Goal: Navigation & Orientation: Find specific page/section

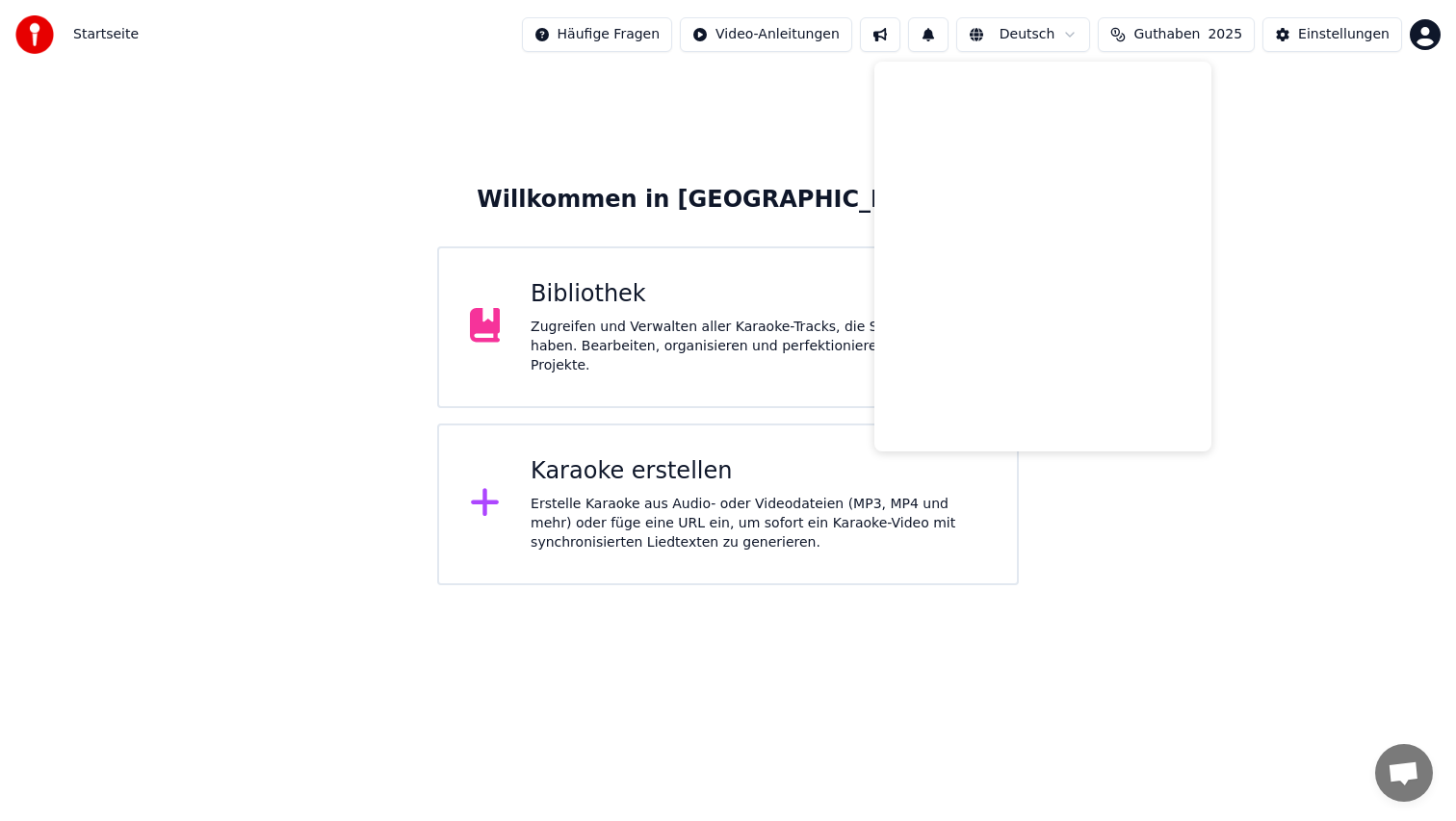
click at [1199, 27] on span "Guthaben" at bounding box center [1167, 34] width 67 height 20
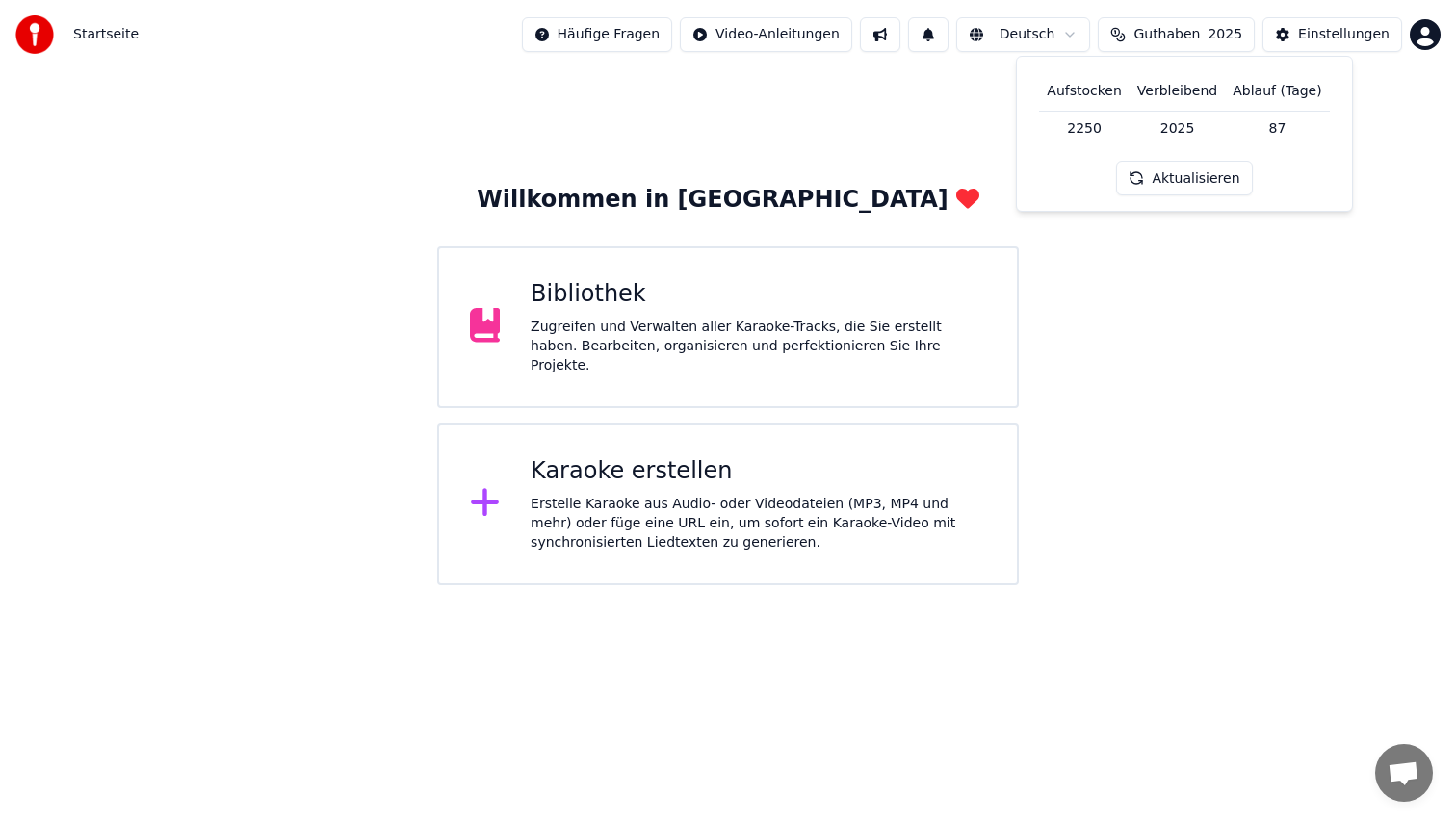
click at [1197, 27] on span "Guthaben" at bounding box center [1167, 34] width 67 height 20
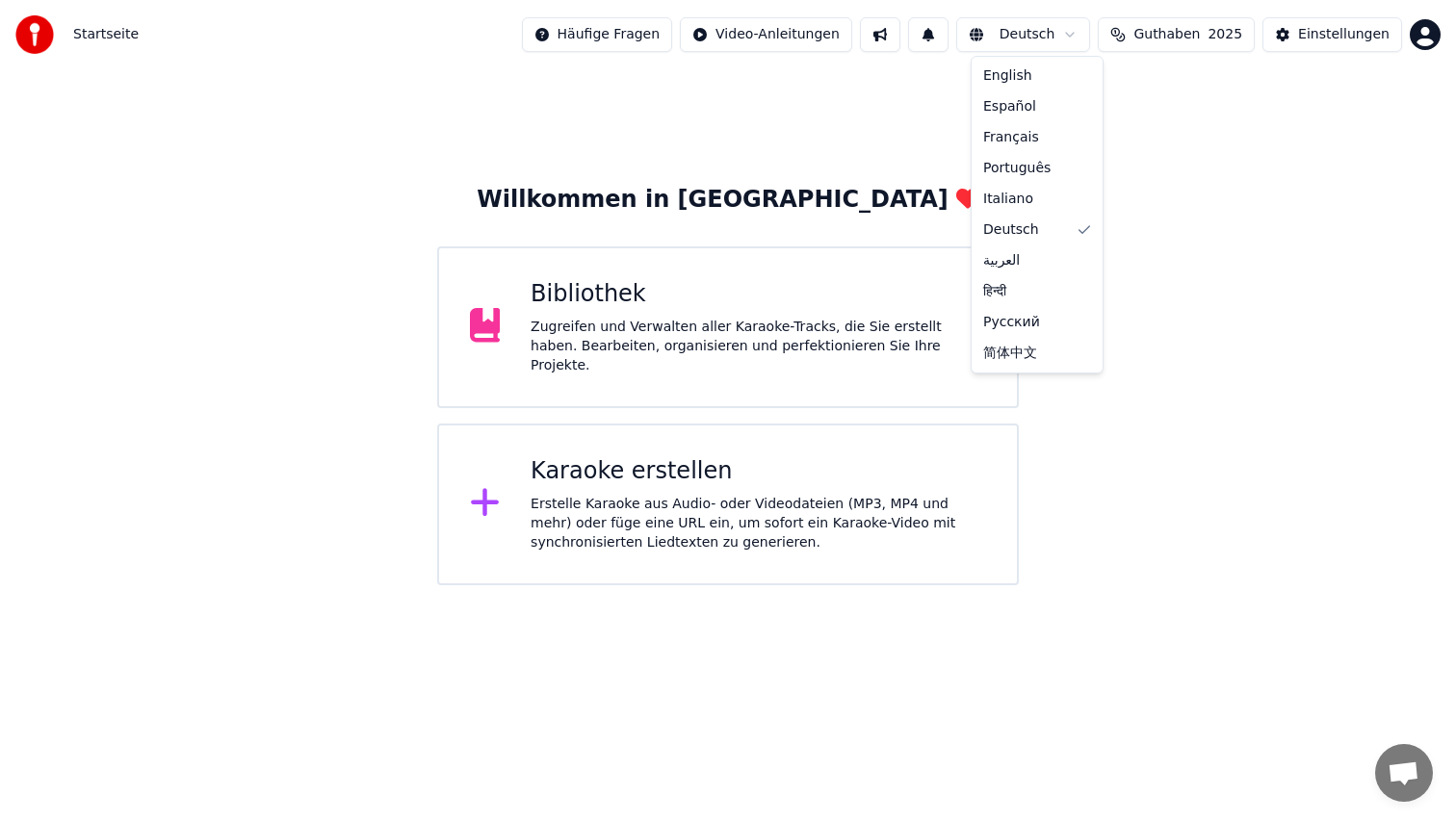
click at [1036, 36] on html "Startseite Häufige Fragen Video-Anleitungen Deutsch Guthaben 2025 Einstellungen…" at bounding box center [728, 293] width 1456 height 585
click at [1179, 50] on button "Guthaben 2025" at bounding box center [1177, 34] width 157 height 34
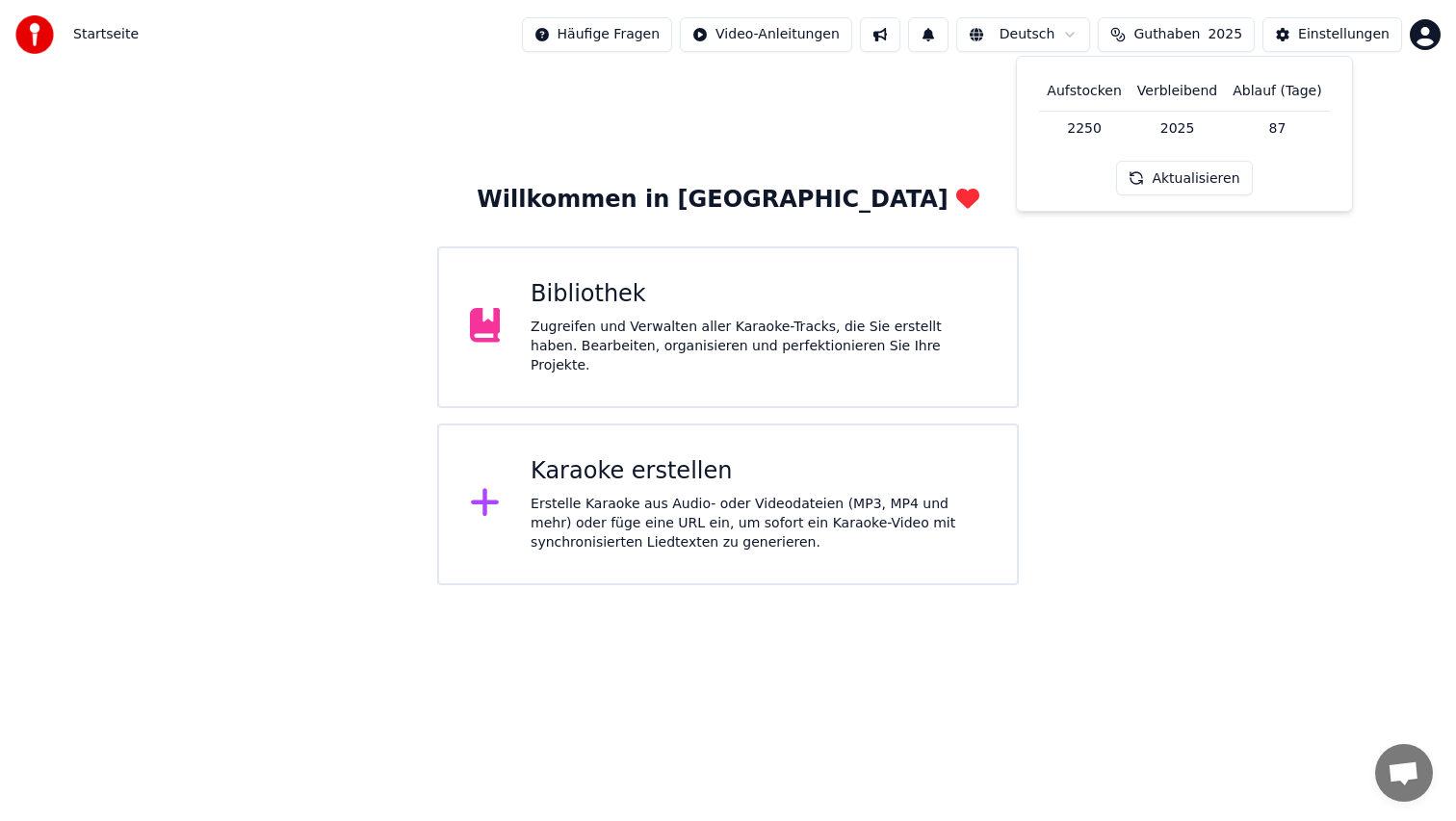
click at [1179, 31] on span "Guthaben" at bounding box center [1167, 34] width 67 height 20
click at [924, 39] on button at bounding box center [928, 34] width 40 height 34
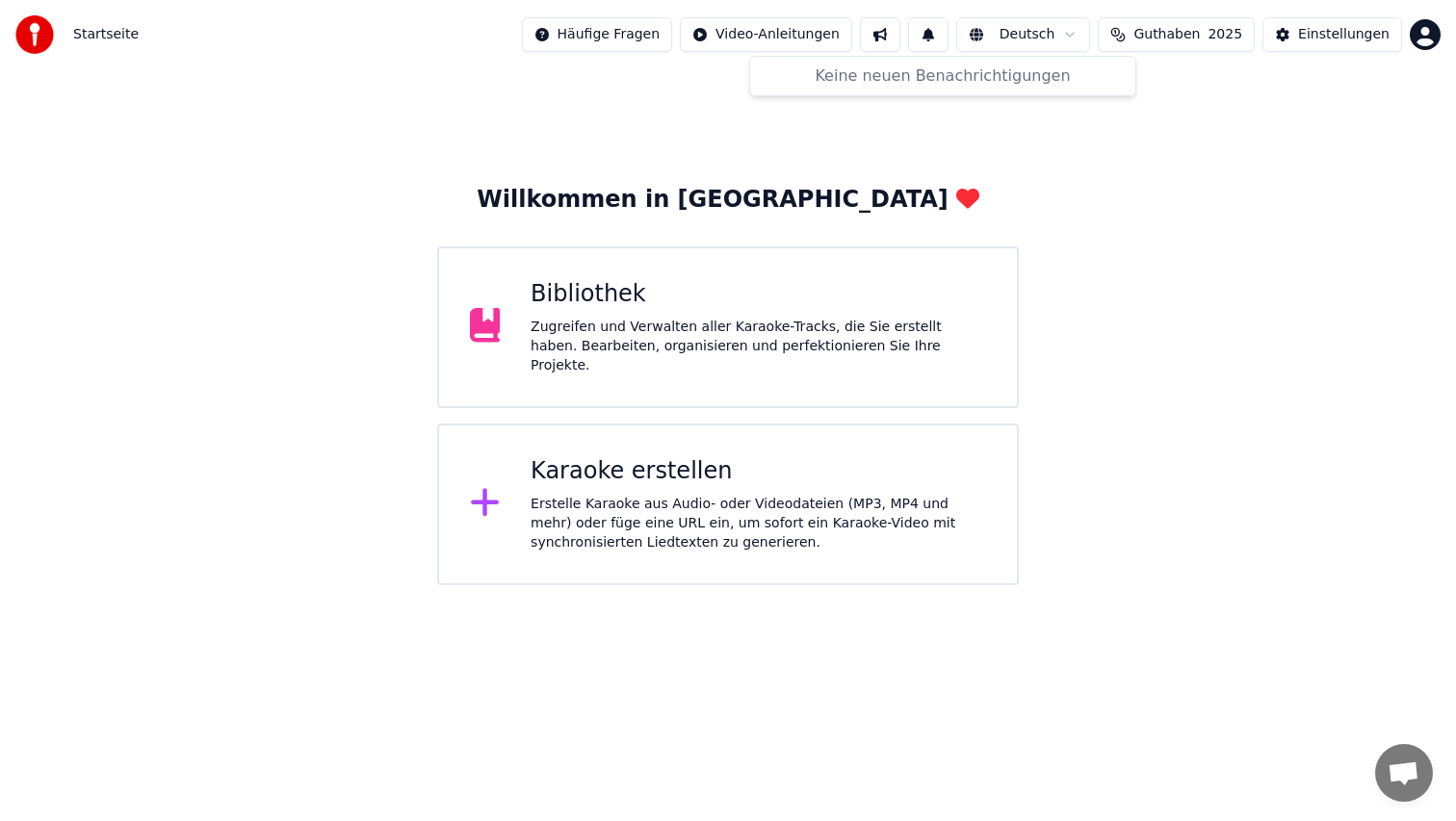
click at [924, 39] on button at bounding box center [928, 34] width 40 height 34
click at [695, 300] on div "Bibliothek" at bounding box center [758, 294] width 456 height 30
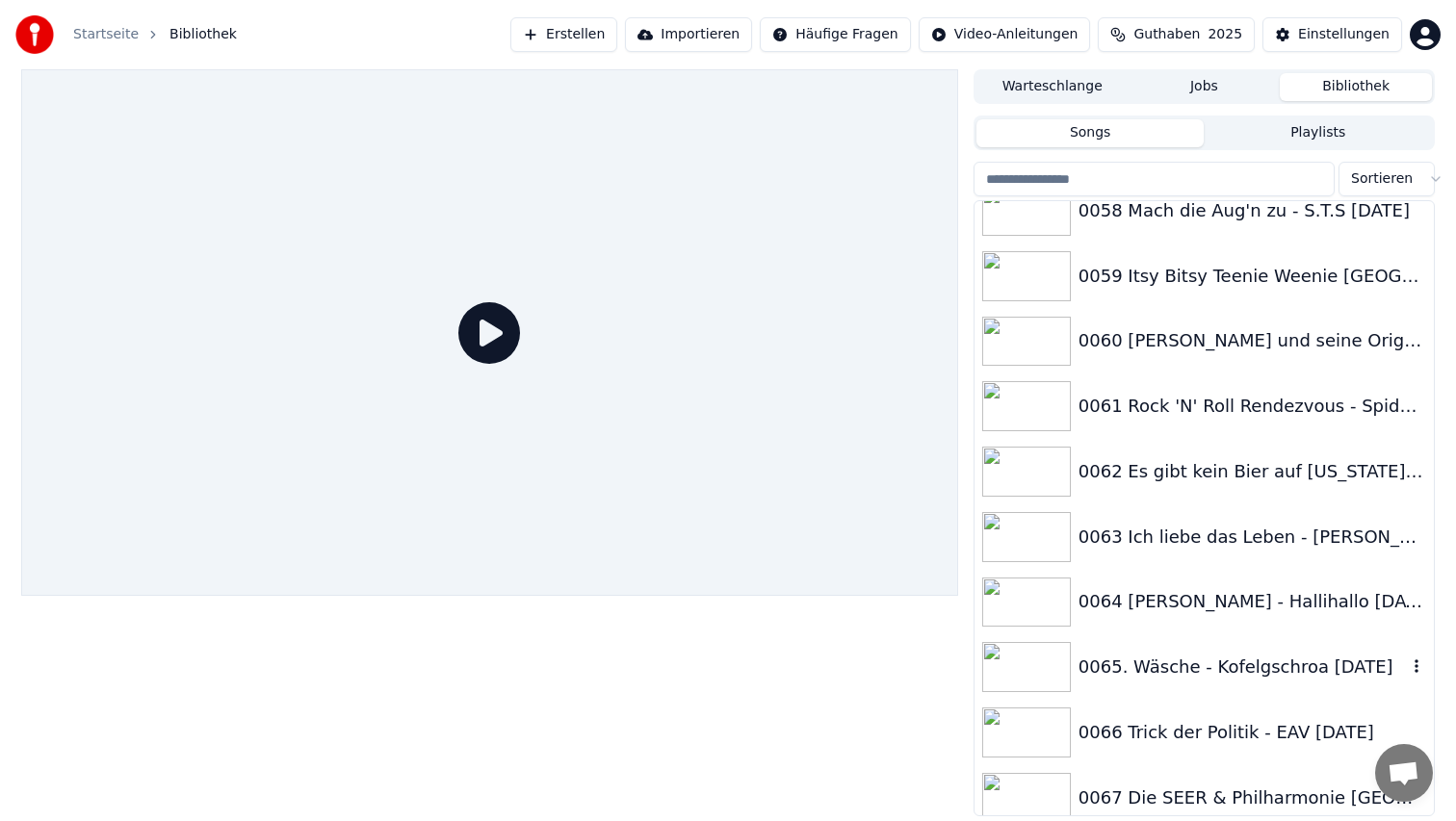
scroll to position [4048, 0]
